Goal: Information Seeking & Learning: Learn about a topic

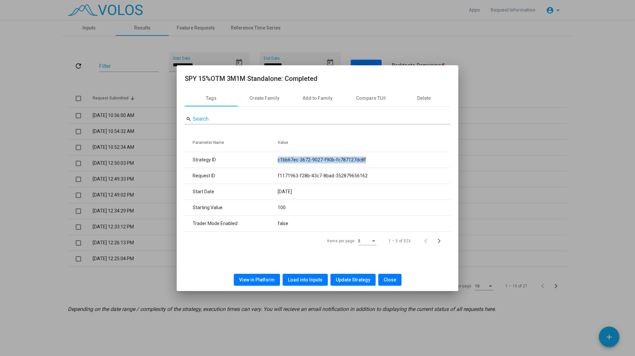
click at [260, 279] on span "View in Platform" at bounding box center [257, 279] width 36 height 5
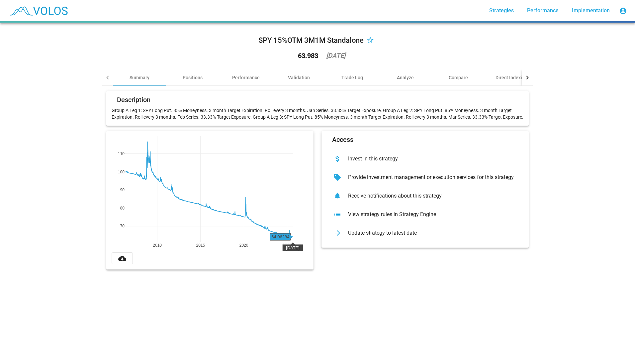
click at [343, 56] on div "2025-09-19" at bounding box center [335, 55] width 19 height 7
click at [435, 55] on div "SPY 15%OTM 3M1M Standalone star_border 63.983 2025-09-19" at bounding box center [317, 49] width 430 height 41
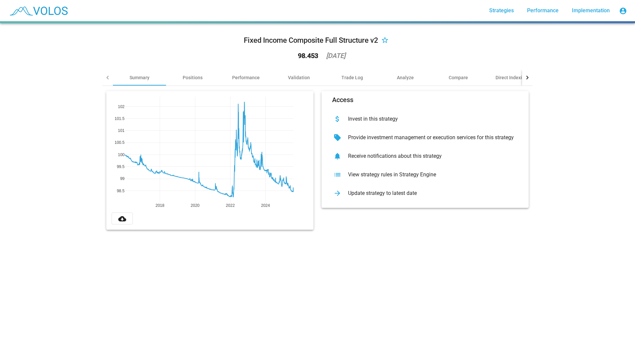
click at [406, 177] on div "View strategy rules in Strategy Engine" at bounding box center [430, 175] width 175 height 7
click at [183, 78] on div "Positions" at bounding box center [193, 77] width 20 height 7
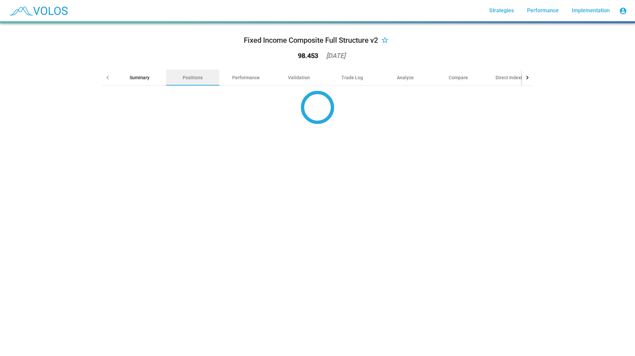
click at [141, 74] on div "Summary" at bounding box center [139, 78] width 53 height 16
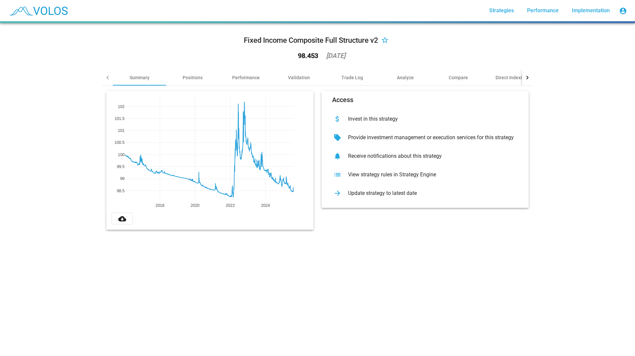
click at [189, 64] on div "Fixed Income Composite Full Structure v2 star_border 98.453 2025-07-31" at bounding box center [317, 49] width 430 height 41
drag, startPoint x: 195, startPoint y: 77, endPoint x: 201, endPoint y: 78, distance: 5.5
click at [196, 77] on div "Positions" at bounding box center [193, 77] width 20 height 7
drag, startPoint x: 201, startPoint y: 78, endPoint x: 276, endPoint y: 81, distance: 75.4
click at [276, 81] on div "Validation" at bounding box center [298, 78] width 53 height 16
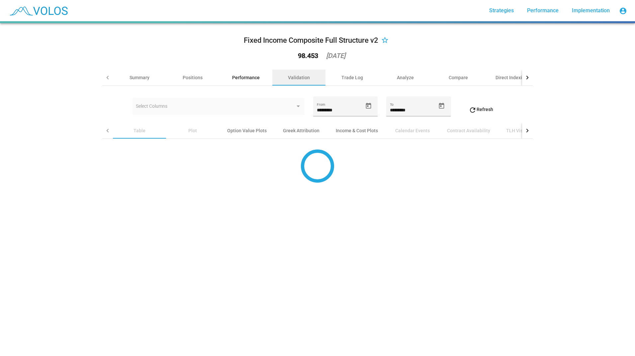
click at [253, 75] on div "Performance" at bounding box center [246, 77] width 28 height 7
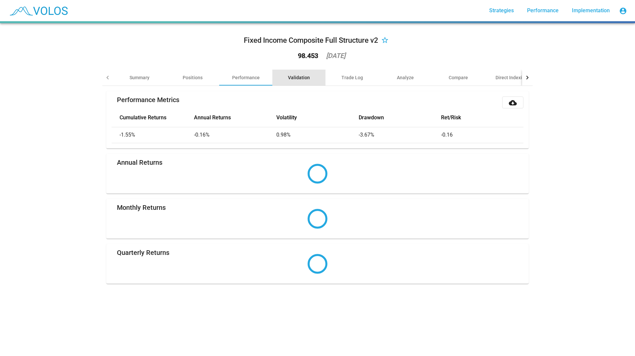
click at [313, 74] on div "Validation" at bounding box center [298, 78] width 53 height 16
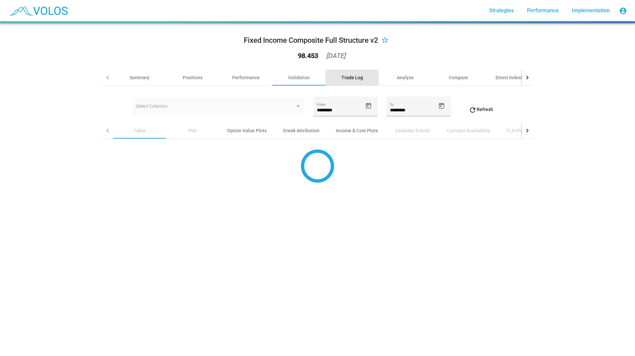
click at [356, 78] on div "Trade Log" at bounding box center [352, 77] width 22 height 7
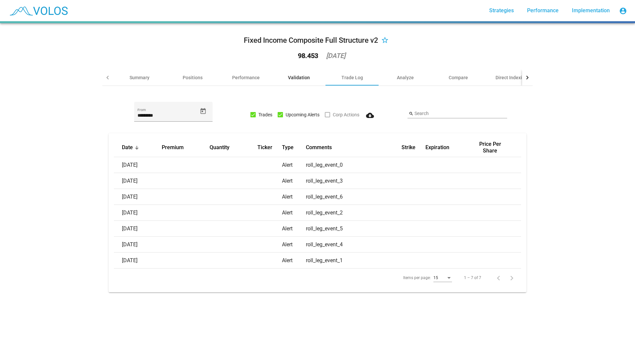
click at [299, 80] on div "Validation" at bounding box center [299, 77] width 22 height 7
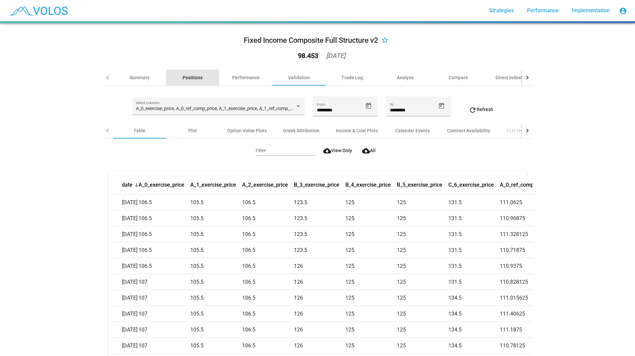
click at [201, 72] on div "Positions" at bounding box center [192, 78] width 53 height 16
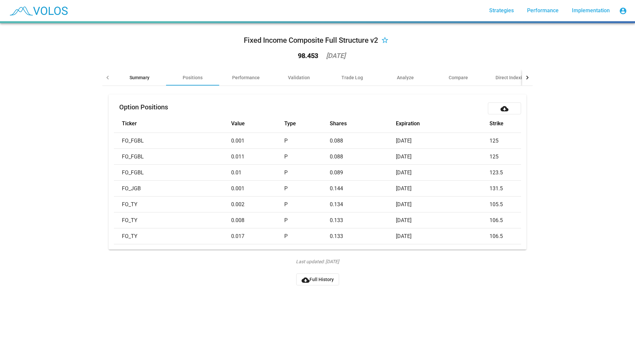
click at [140, 75] on div "Summary" at bounding box center [139, 77] width 20 height 7
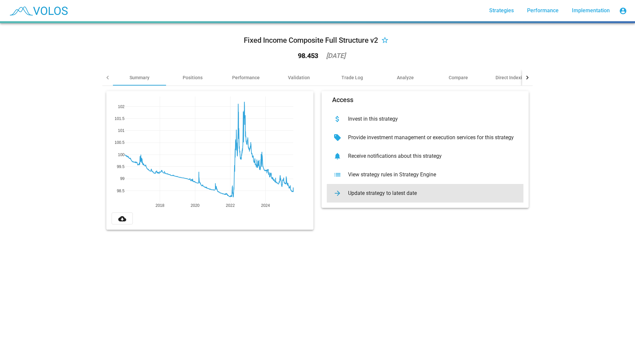
click at [392, 193] on div "Update strategy to latest date" at bounding box center [430, 193] width 175 height 7
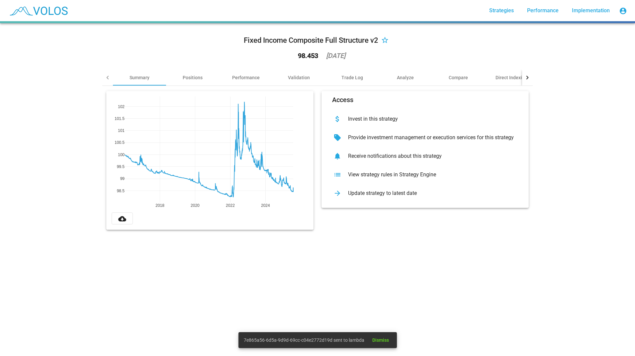
drag, startPoint x: 332, startPoint y: 340, endPoint x: 245, endPoint y: 339, distance: 87.0
click at [245, 339] on span "7e865a56-6d5a-9d9d-69cc-c04e2772d19d sent to lambda" at bounding box center [304, 340] width 120 height 7
